Goal: Download file/media

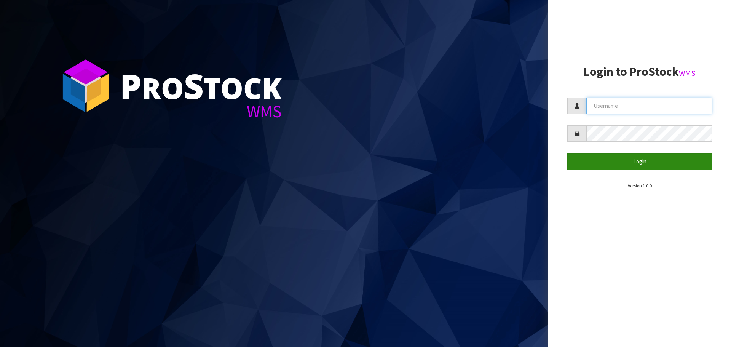
type input "Tuff TURF"
click at [639, 163] on button "Login" at bounding box center [640, 161] width 145 height 16
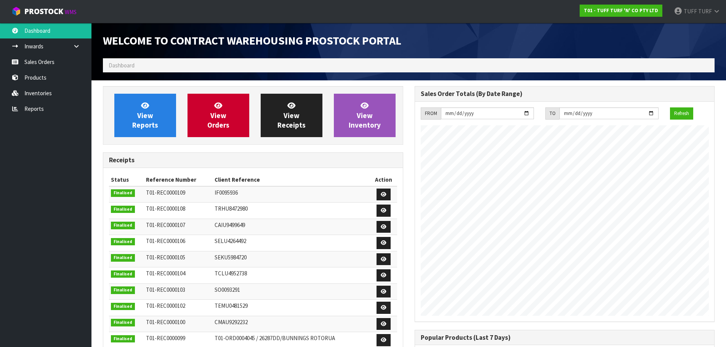
scroll to position [423, 311]
click at [38, 109] on link "Reports" at bounding box center [45, 109] width 91 height 16
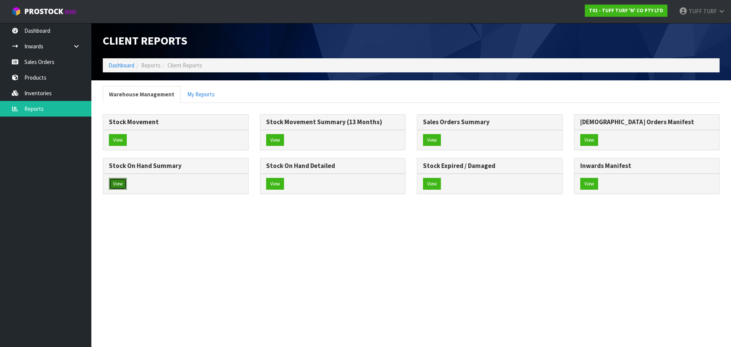
click at [114, 182] on button "View" at bounding box center [118, 184] width 18 height 12
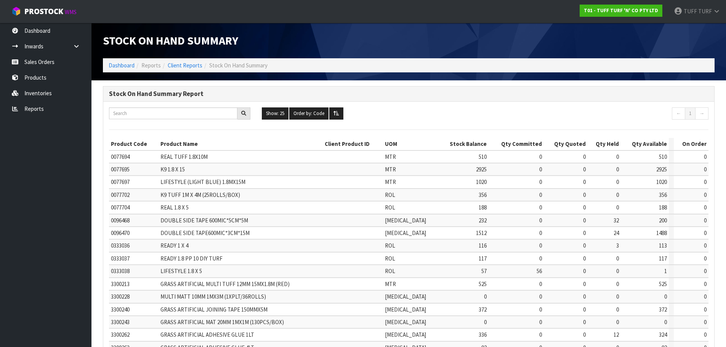
scroll to position [181, 0]
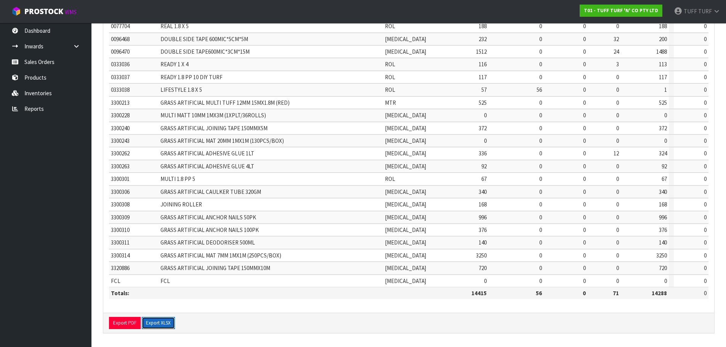
click at [152, 322] on button "Export XLSX" at bounding box center [158, 323] width 33 height 12
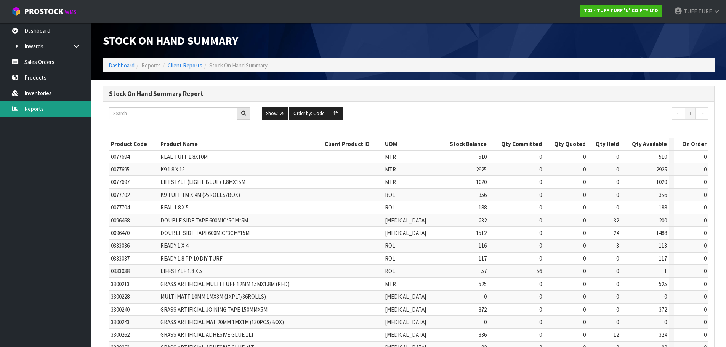
click at [32, 109] on link "Reports" at bounding box center [45, 109] width 91 height 16
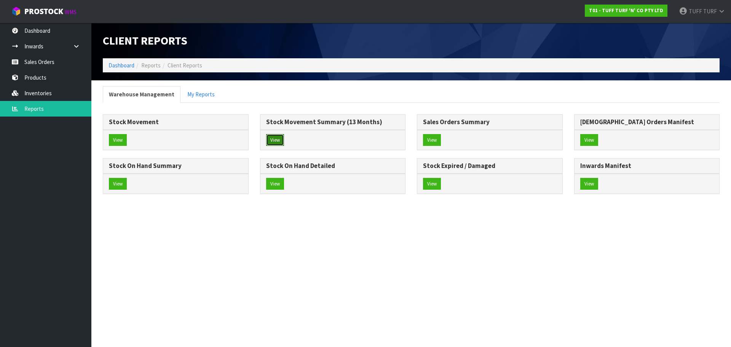
click at [274, 140] on button "View" at bounding box center [275, 140] width 18 height 12
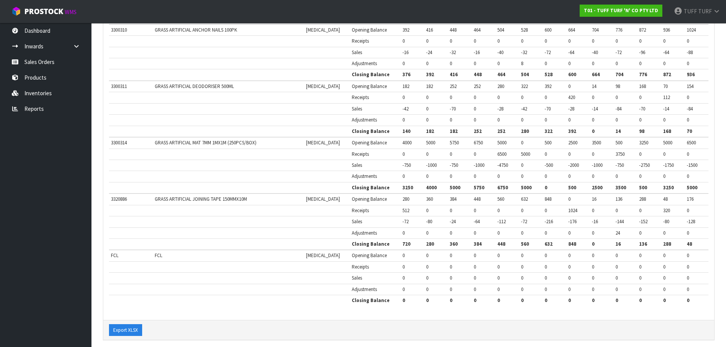
scroll to position [1272, 0]
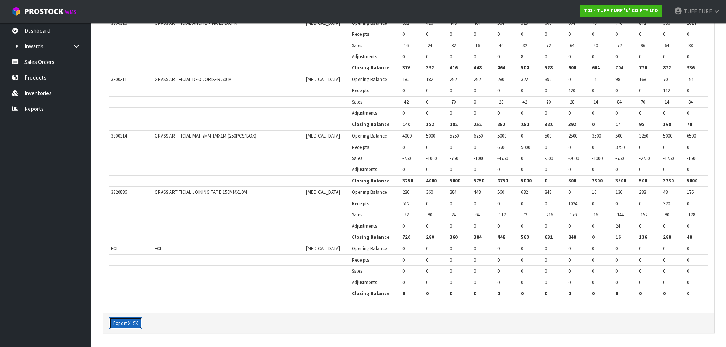
click at [124, 324] on button "Export XLSX" at bounding box center [125, 323] width 33 height 12
